Goal: Task Accomplishment & Management: Manage account settings

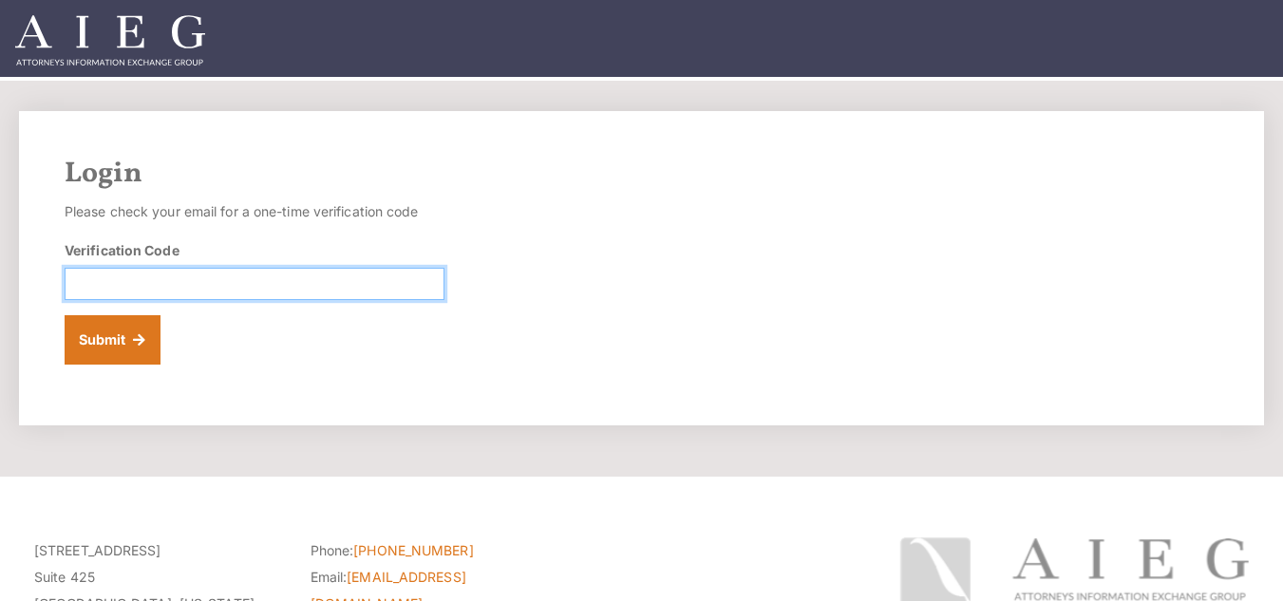
click at [174, 282] on input "Verification Code" at bounding box center [255, 284] width 380 height 32
click at [670, 447] on section "Login Please check your email for a one-time verification code Verification Cod…" at bounding box center [641, 279] width 1283 height 396
click at [303, 293] on input "Verification Code" at bounding box center [255, 284] width 380 height 32
paste input "719904"
type input "719904"
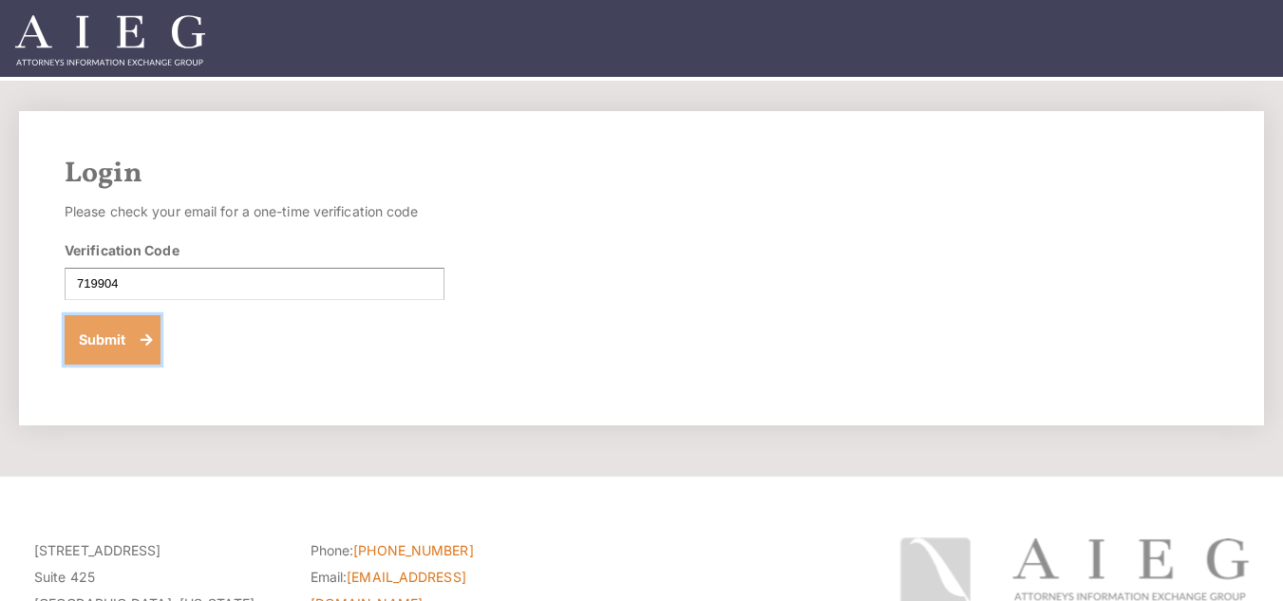
click at [122, 339] on button "Submit" at bounding box center [113, 339] width 96 height 49
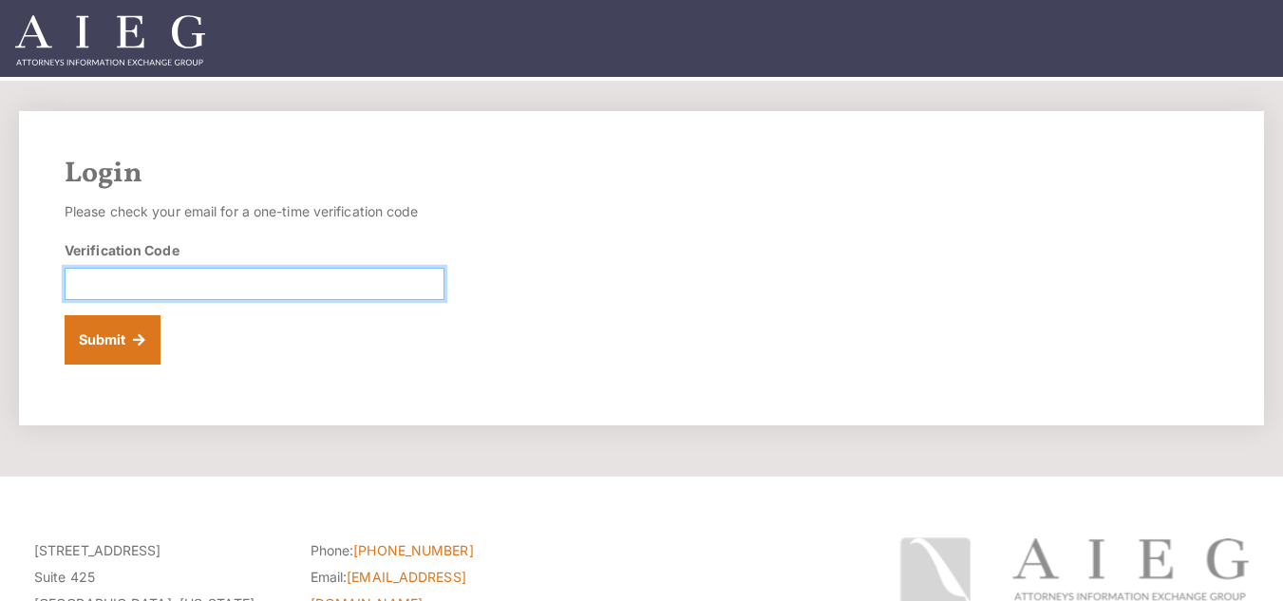
click at [287, 279] on input "Verification Code" at bounding box center [255, 284] width 380 height 32
paste input "772187"
type input "772187"
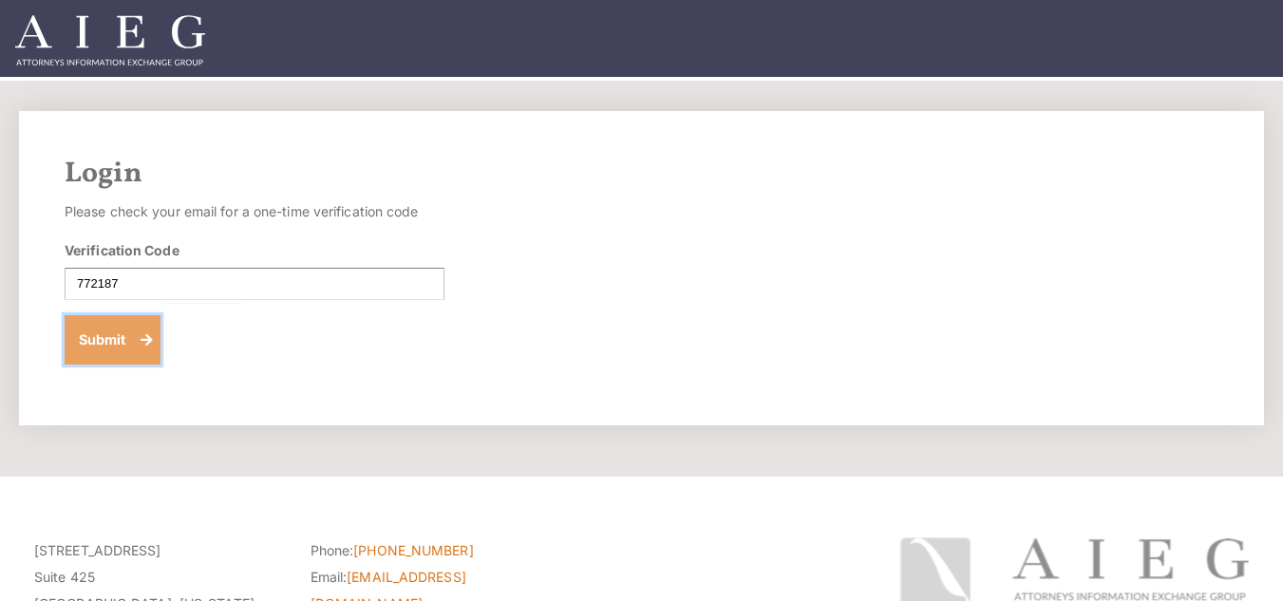
click at [144, 357] on button "Submit" at bounding box center [113, 339] width 96 height 49
